Goal: Transaction & Acquisition: Purchase product/service

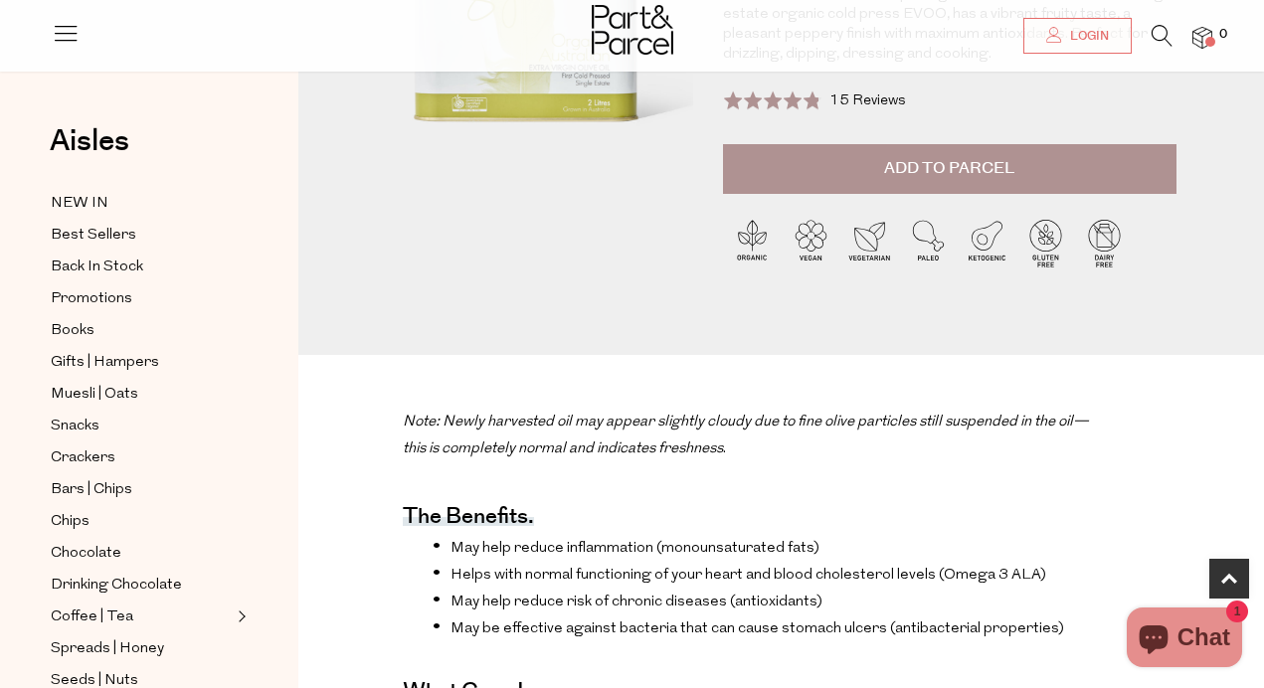
scroll to position [385, 0]
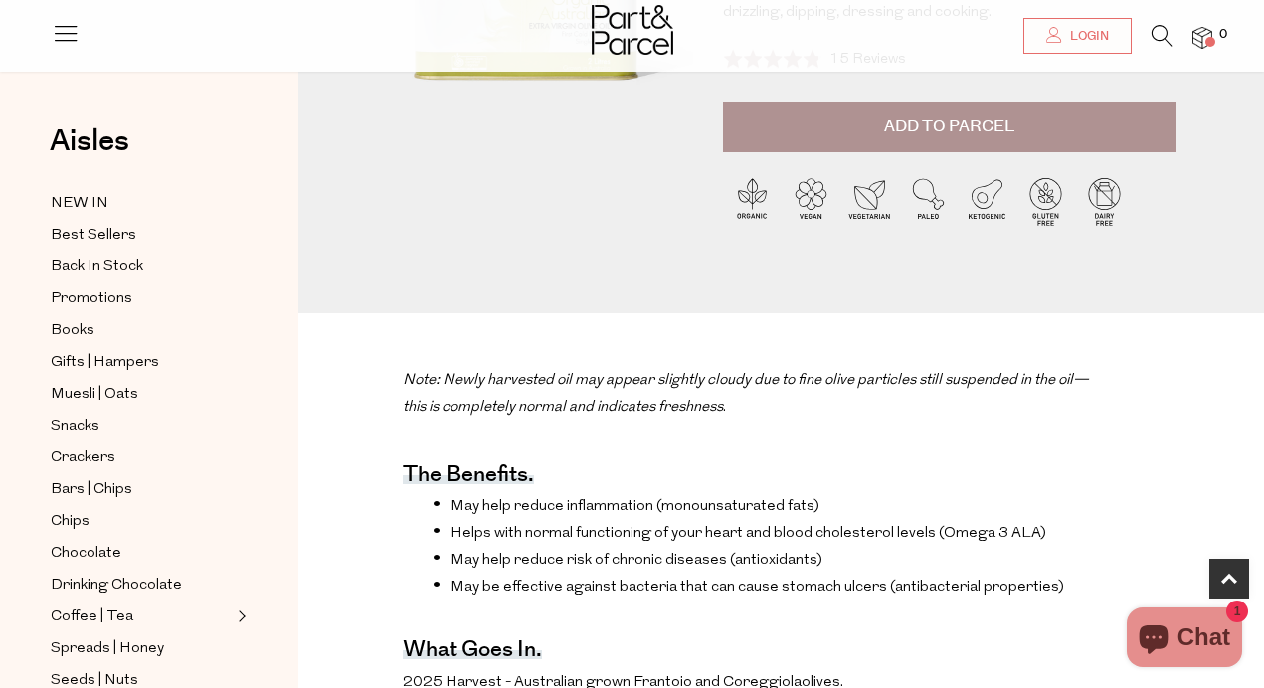
click at [951, 120] on span "Add to Parcel" at bounding box center [949, 126] width 130 height 23
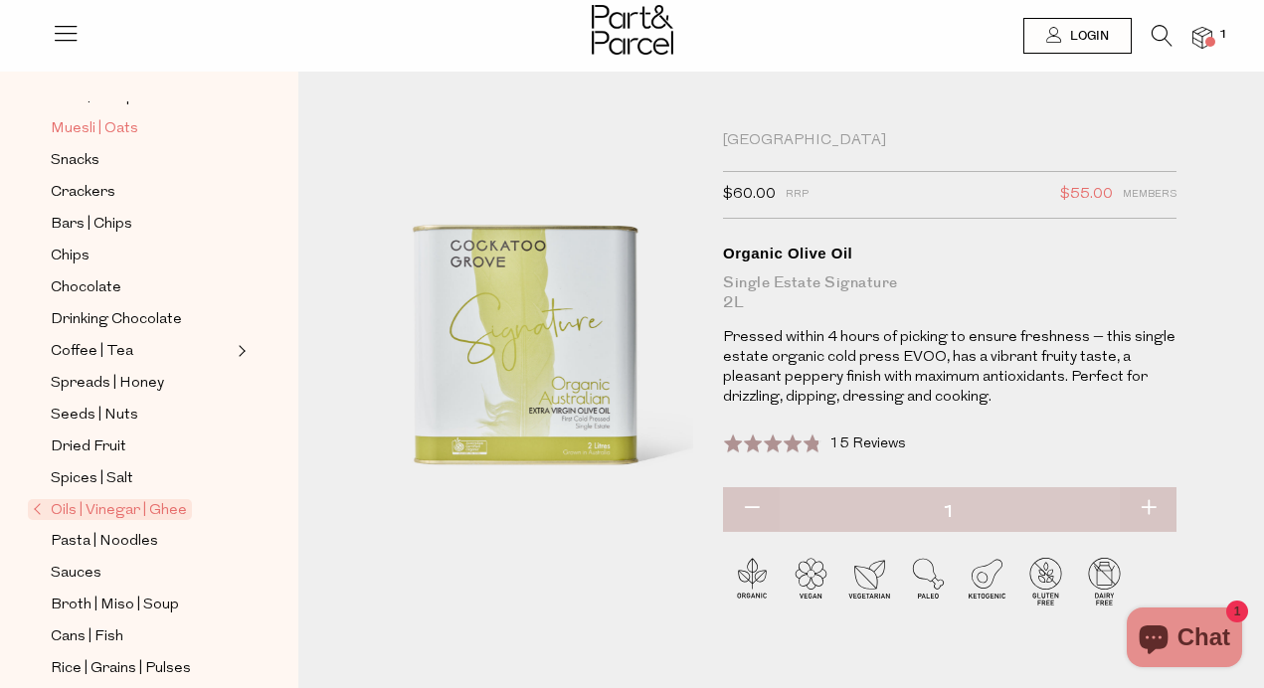
scroll to position [314, 0]
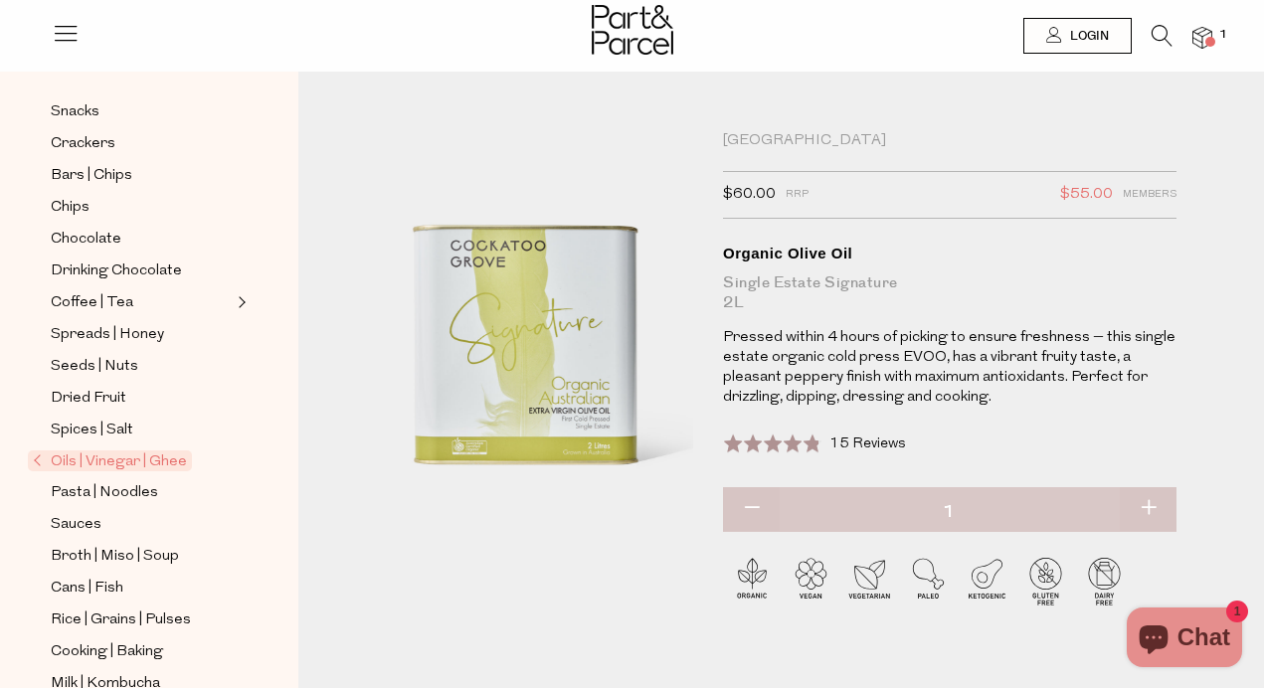
click at [85, 460] on span "Oils | Vinegar | Ghee" at bounding box center [110, 461] width 164 height 21
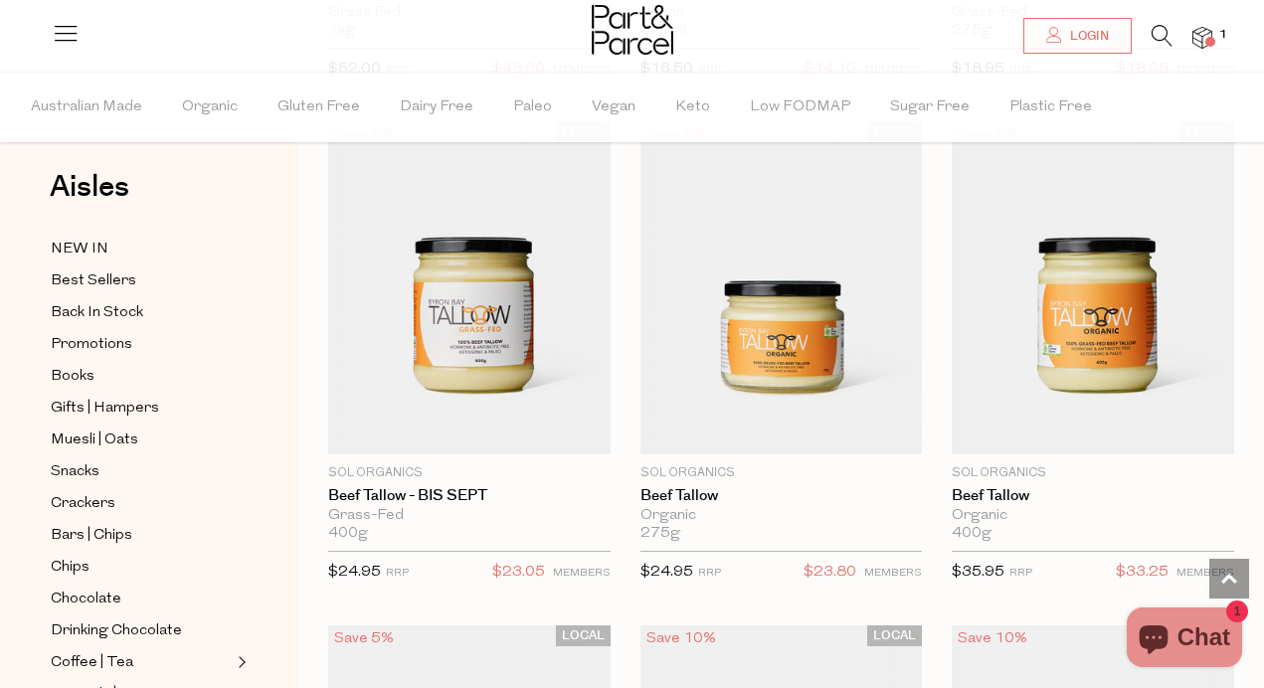
scroll to position [4210, 0]
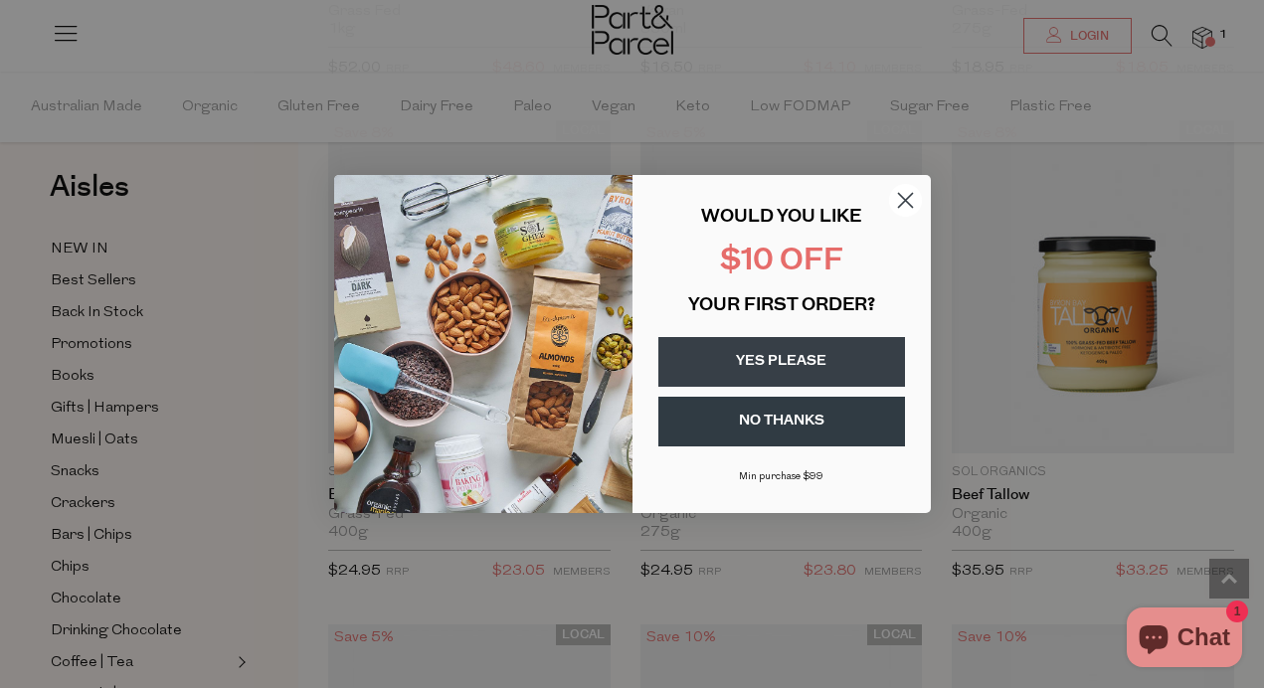
click at [907, 197] on icon "Close dialog" at bounding box center [905, 201] width 14 height 14
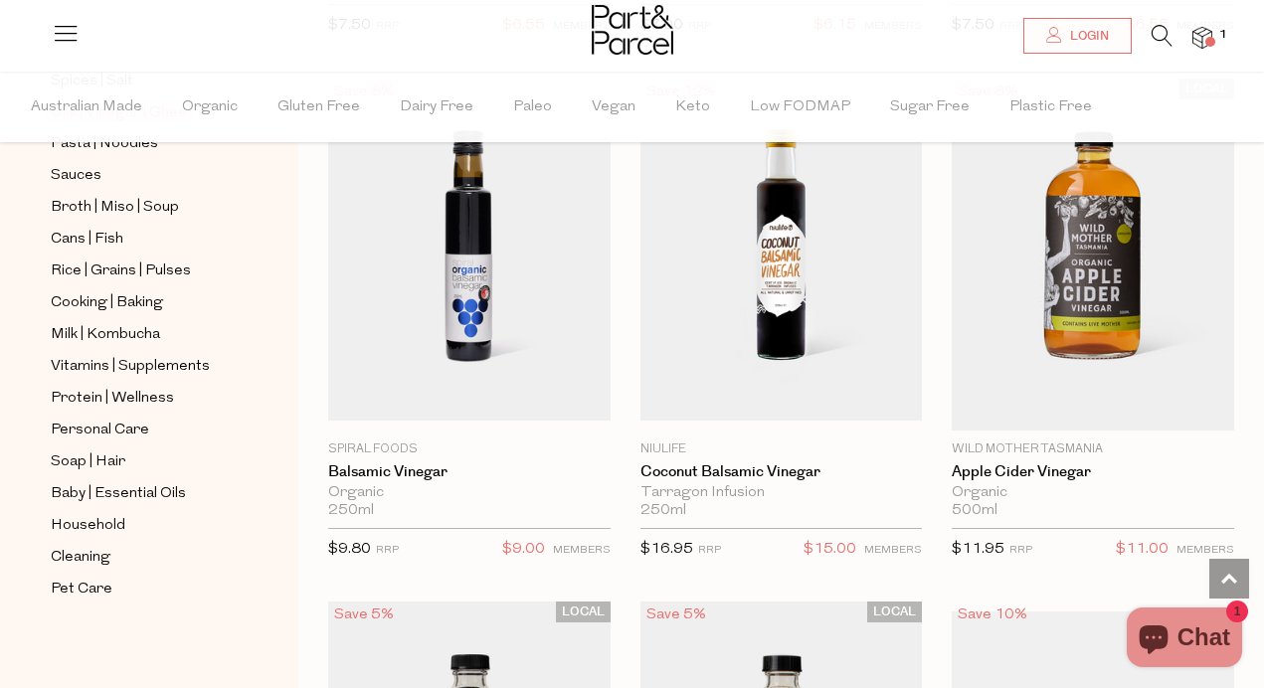
scroll to position [6270, 0]
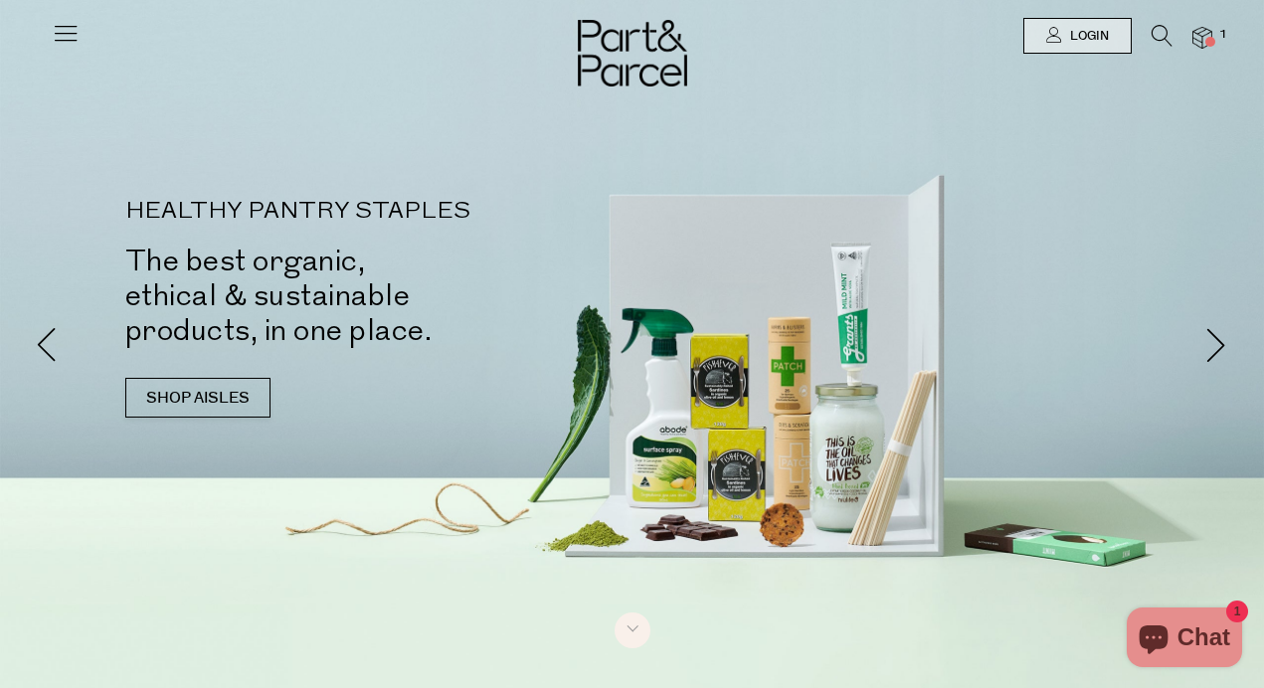
click at [61, 30] on icon at bounding box center [66, 33] width 28 height 28
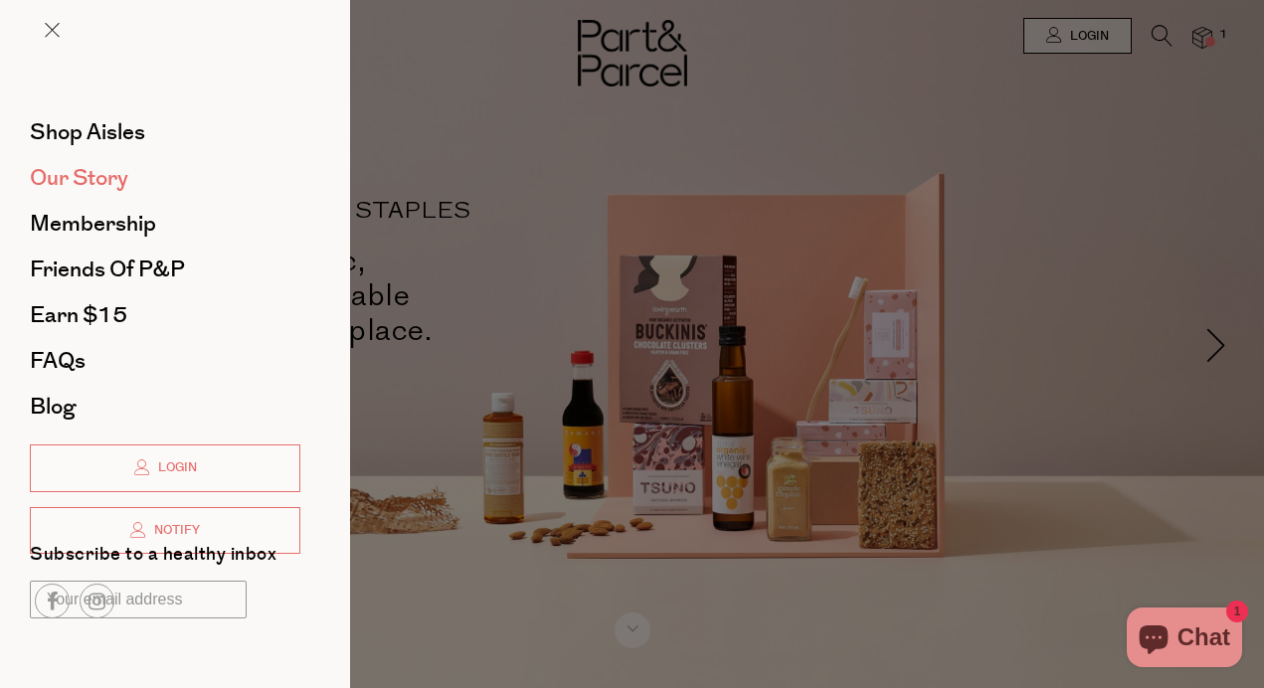
click at [103, 185] on span "Our Story" at bounding box center [79, 178] width 98 height 32
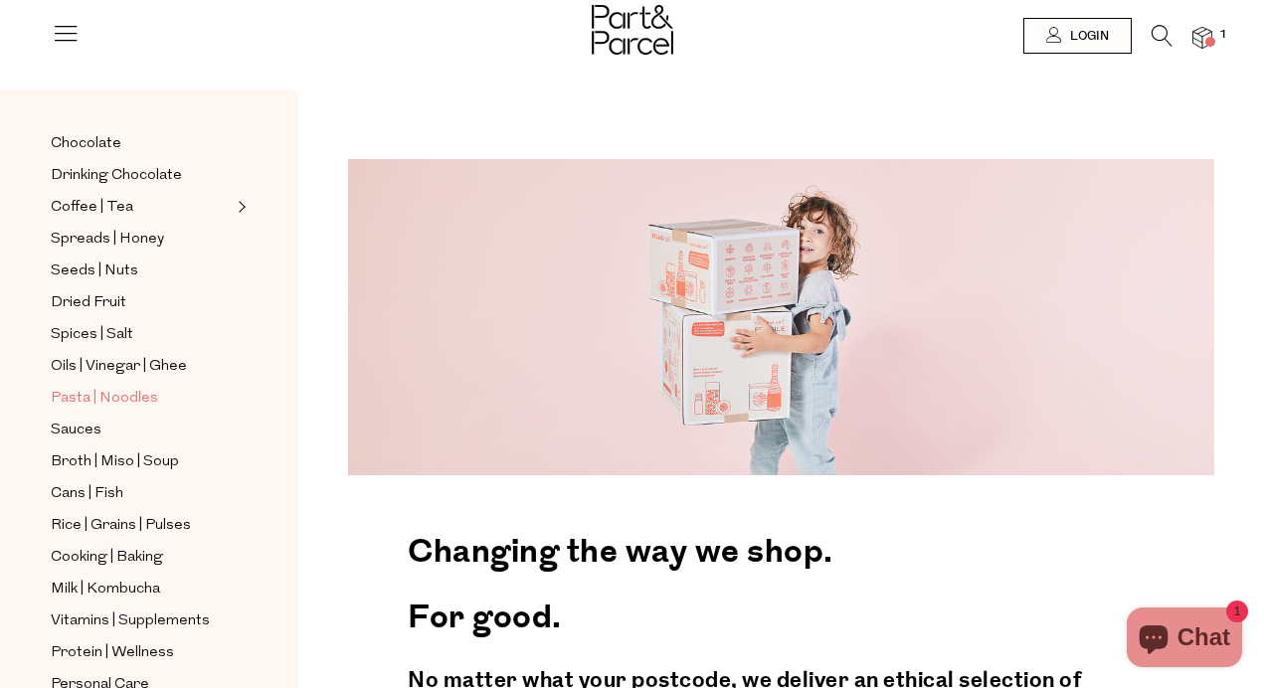
scroll to position [431, 0]
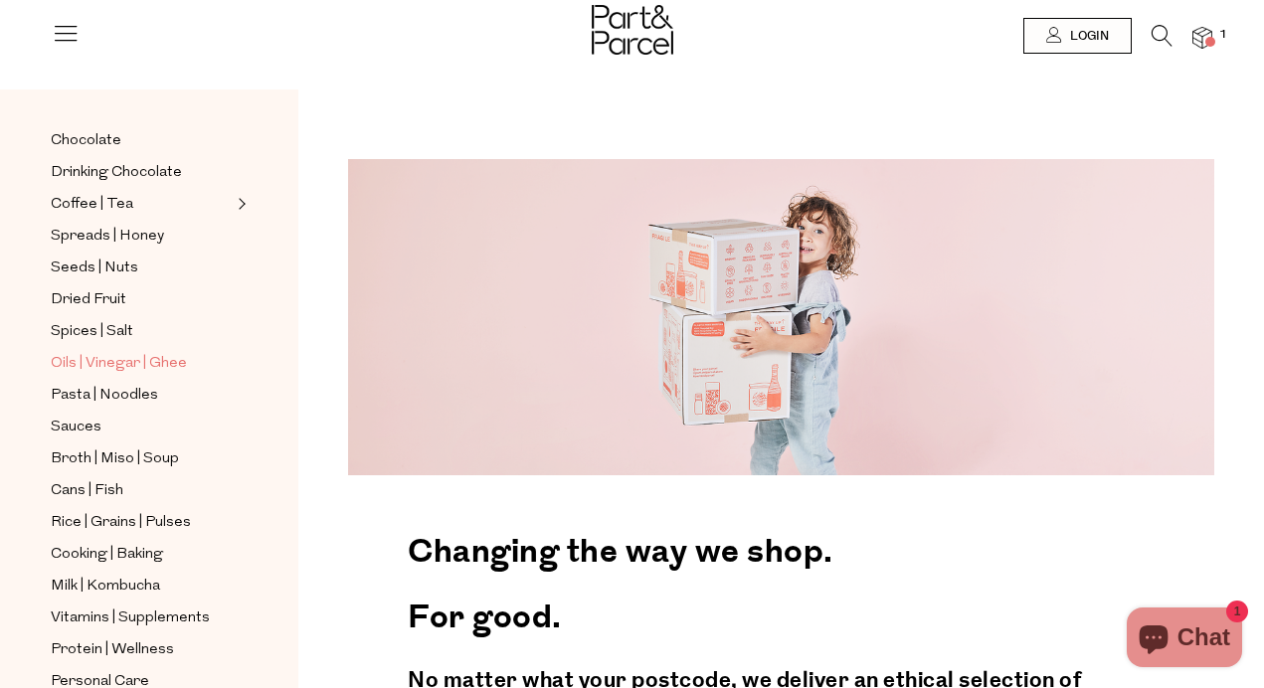
click at [98, 362] on span "Oils | Vinegar | Ghee" at bounding box center [119, 364] width 136 height 24
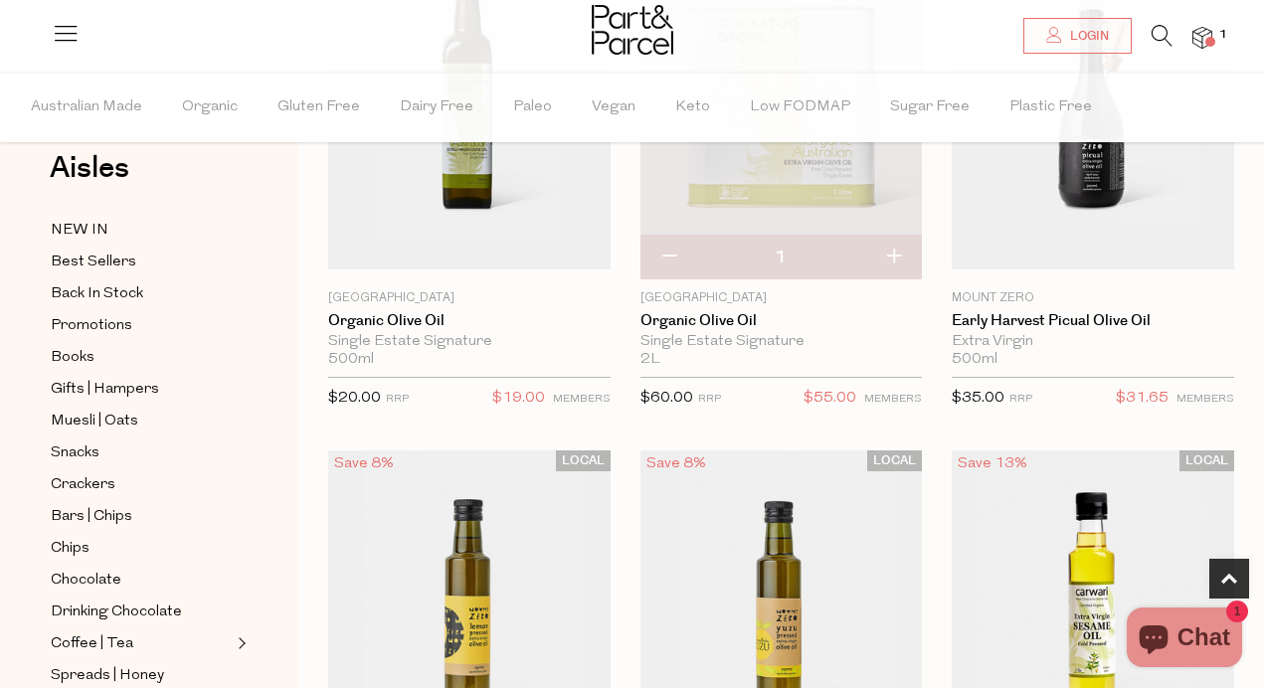
scroll to position [784, 0]
